Goal: Task Accomplishment & Management: Manage account settings

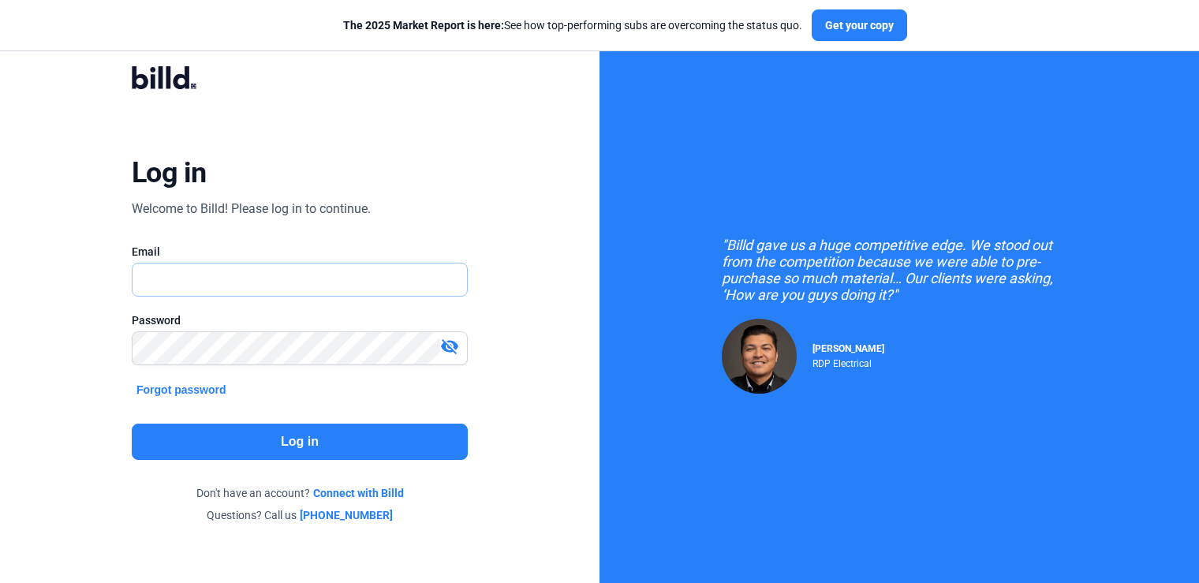
type input "[PERSON_NAME][EMAIL_ADDRESS][DOMAIN_NAME]"
click at [302, 446] on button "Log in" at bounding box center [300, 442] width 336 height 36
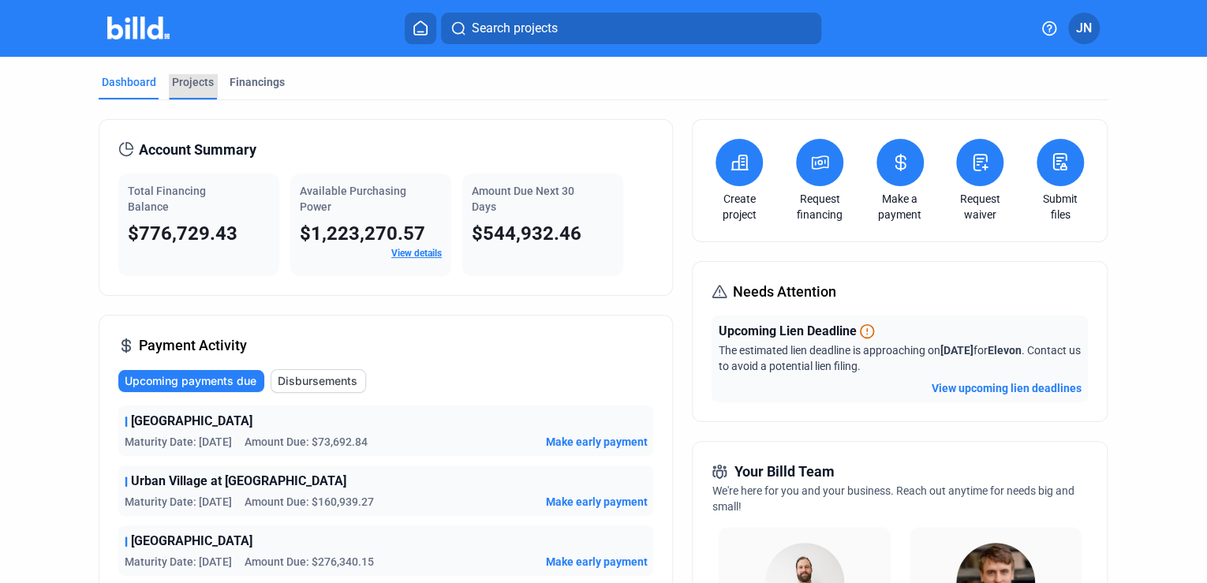
click at [188, 84] on div "Projects" at bounding box center [193, 82] width 42 height 16
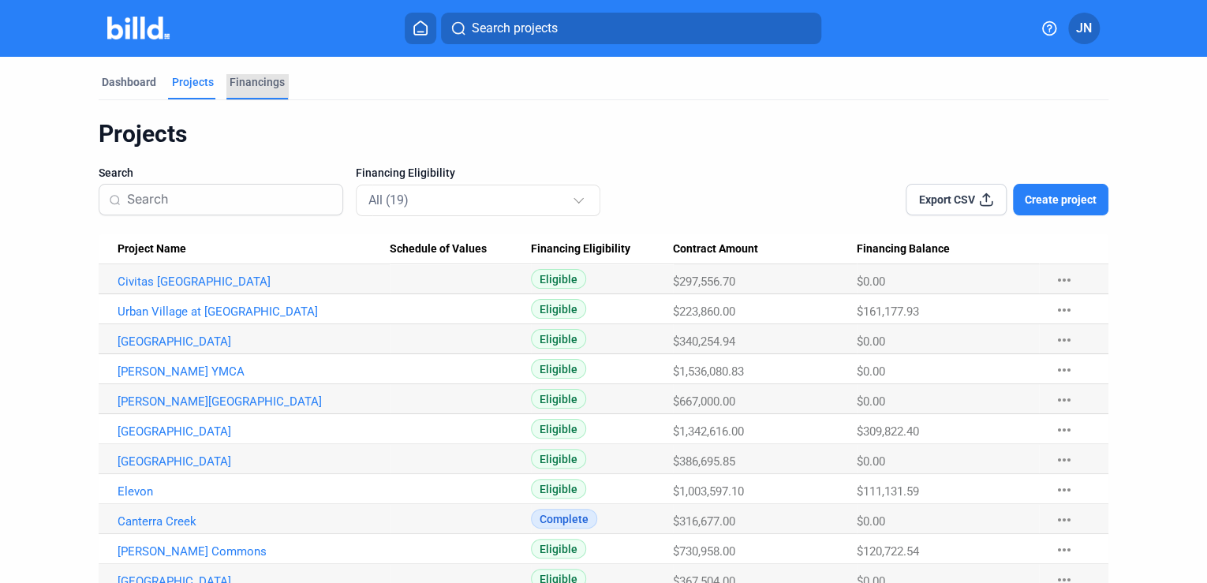
click at [275, 90] on div "Financings" at bounding box center [257, 86] width 62 height 25
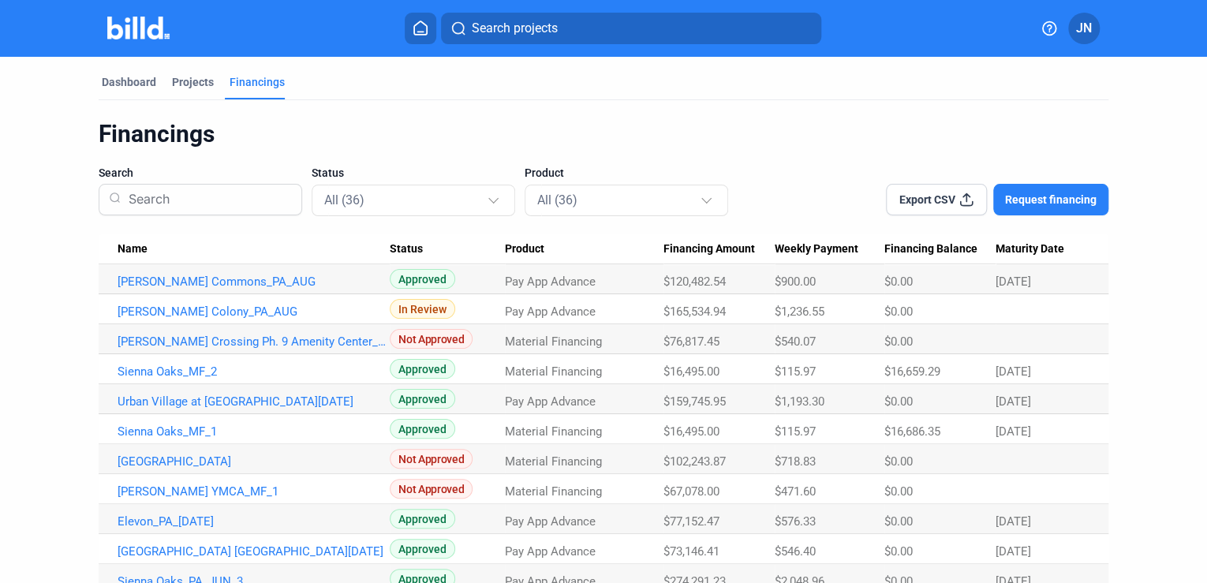
scroll to position [63, 0]
